Goal: Register for event/course

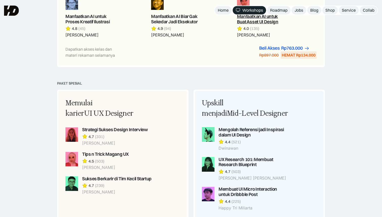
scroll to position [272, 0]
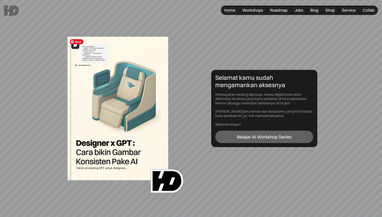
click at [151, 120] on img at bounding box center [117, 108] width 101 height 143
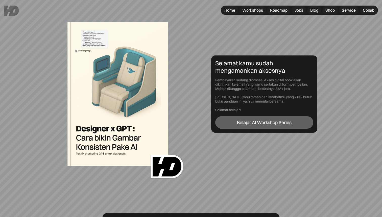
scroll to position [14, 0]
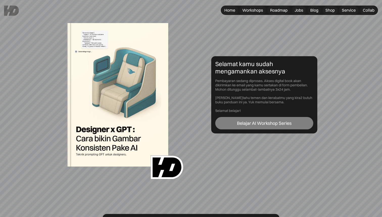
click at [261, 123] on div "Belajar AI Workshop Series" at bounding box center [264, 123] width 55 height 6
